Goal: Find specific page/section

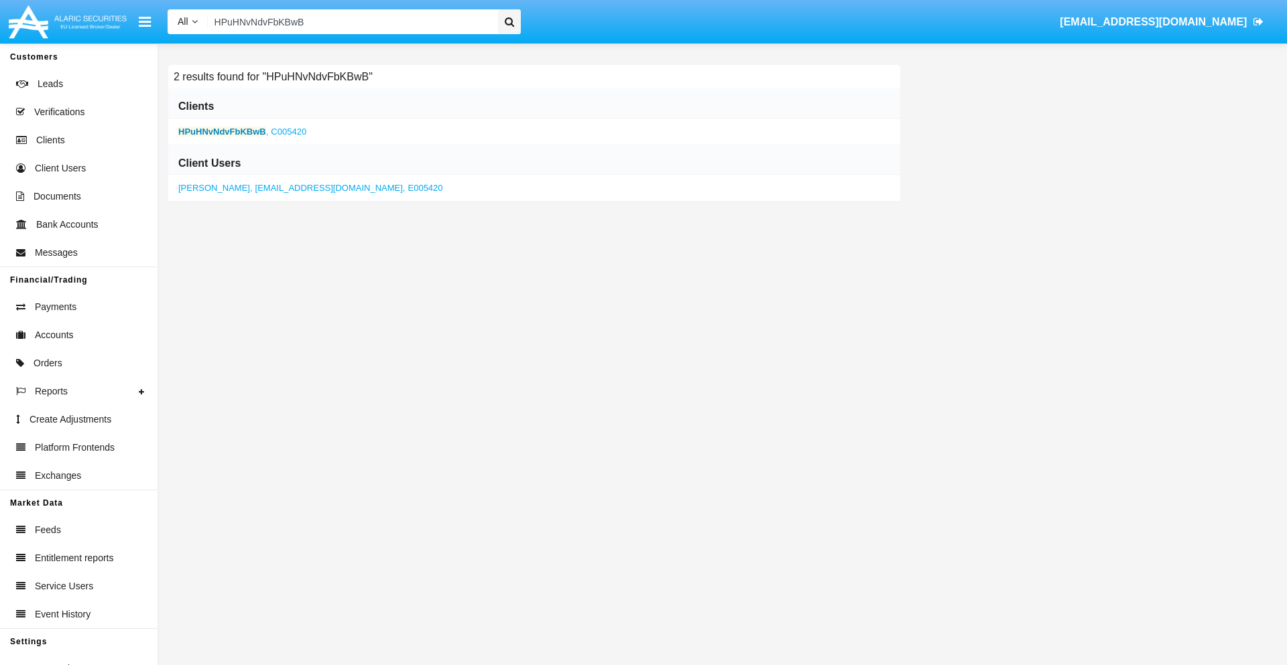
type input "HPuHNvNdvFbKBwB"
click at [222, 131] on b "HPuHNvNdvFbKBwB" at bounding box center [222, 132] width 88 height 10
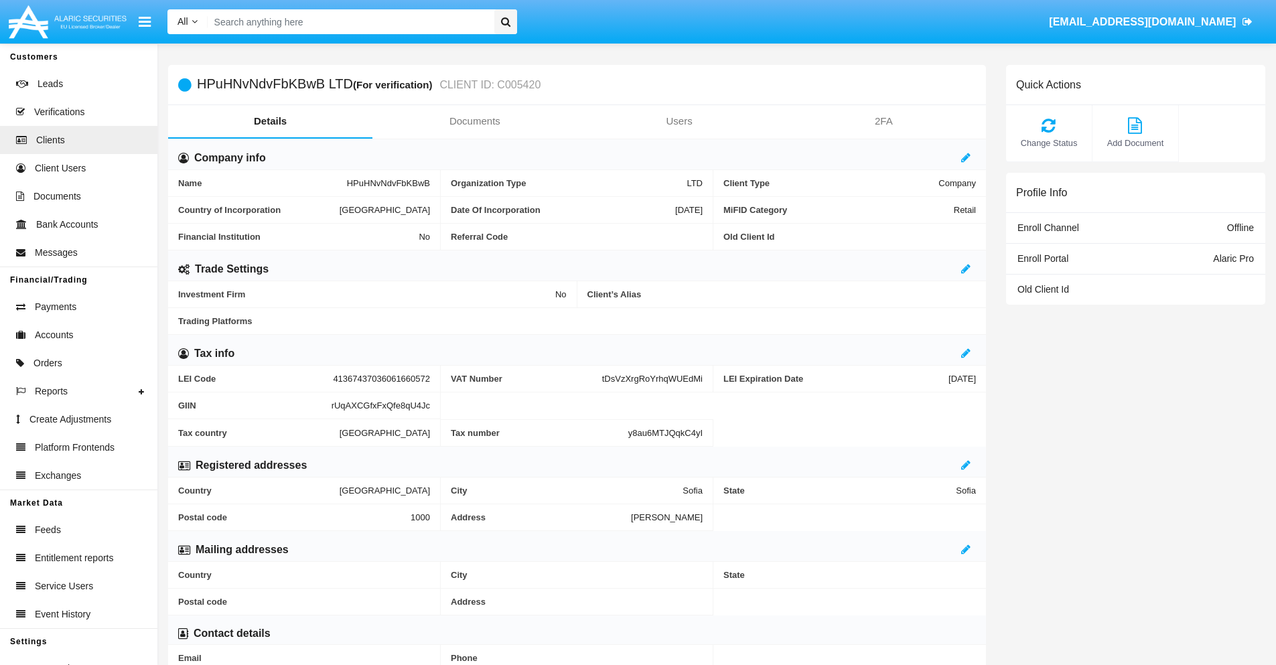
click at [474, 121] on link "Documents" at bounding box center [475, 121] width 204 height 32
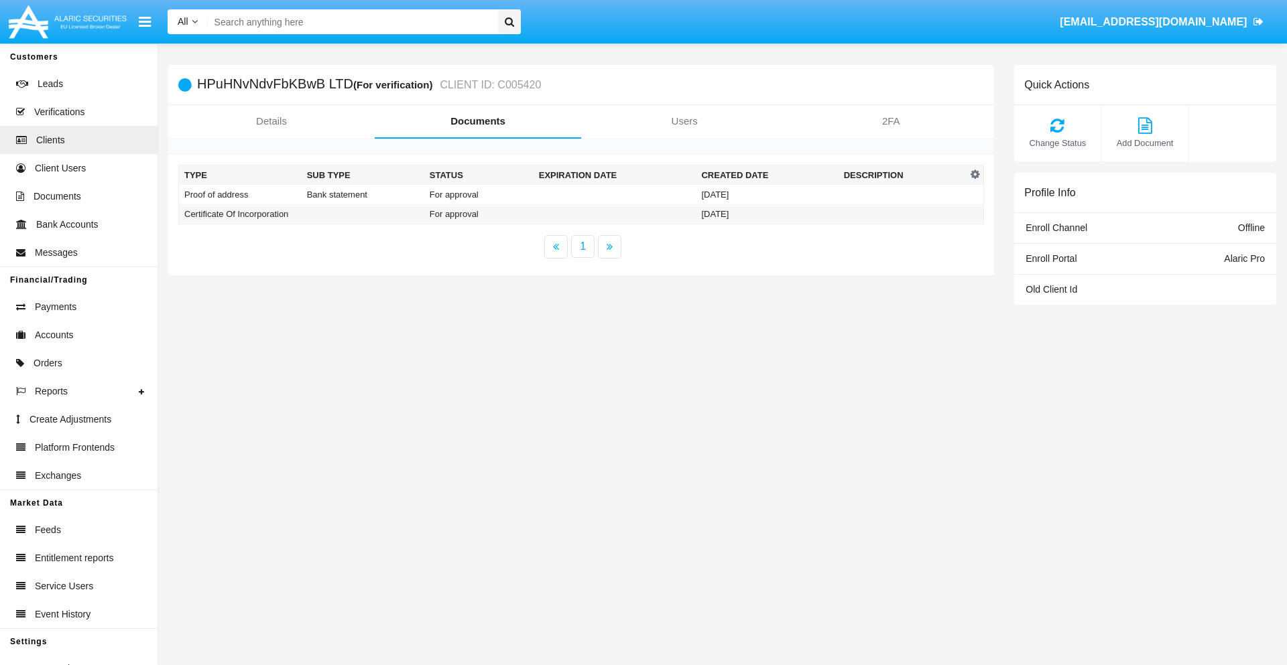
click at [240, 194] on td "Proof of address" at bounding box center [240, 194] width 123 height 19
